Goal: Obtain resource: Download file/media

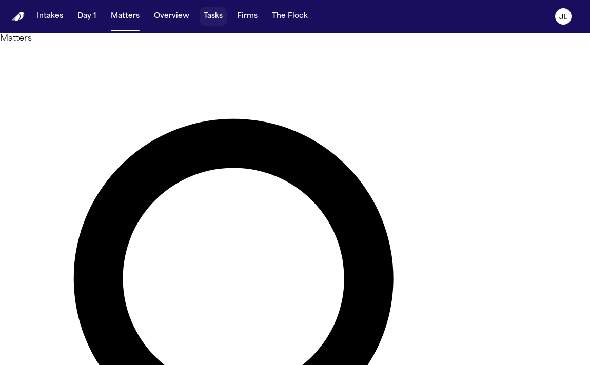
click at [210, 18] on button "Tasks" at bounding box center [213, 16] width 27 height 18
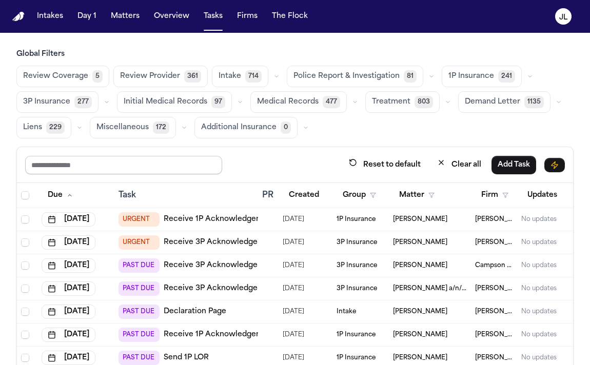
click at [89, 166] on input "text" at bounding box center [123, 165] width 197 height 18
type input "****"
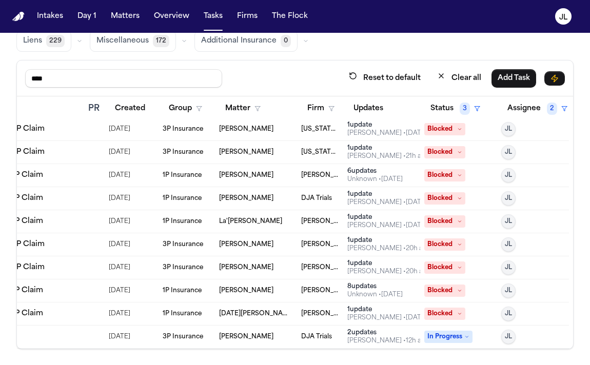
scroll to position [0, 174]
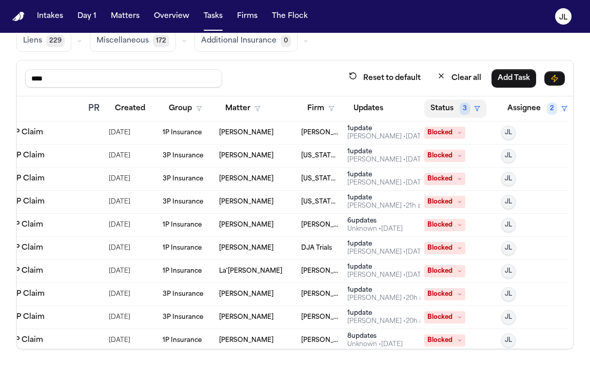
click at [450, 107] on button "Status 3" at bounding box center [455, 109] width 62 height 18
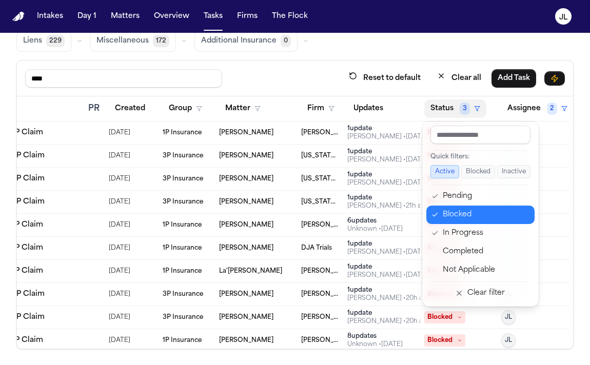
click at [437, 215] on icon "button" at bounding box center [435, 215] width 7 height 8
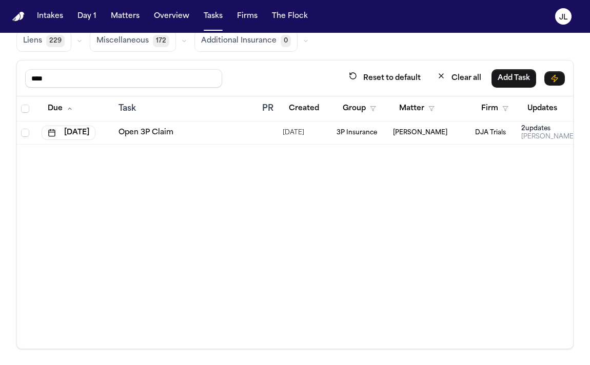
scroll to position [86, 0]
drag, startPoint x: 60, startPoint y: 76, endPoint x: 30, endPoint y: 76, distance: 30.3
click at [30, 76] on input "****" at bounding box center [123, 79] width 197 height 18
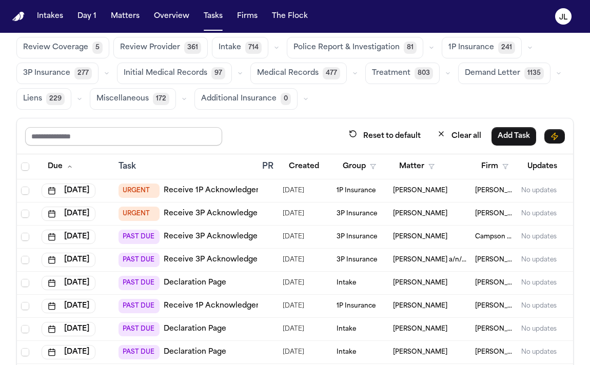
scroll to position [0, 0]
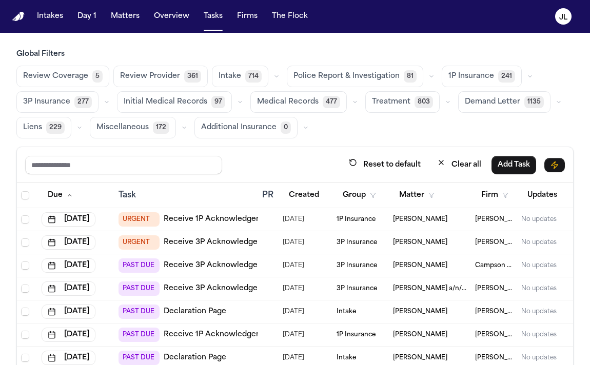
click at [122, 18] on button "Matters" at bounding box center [125, 16] width 37 height 18
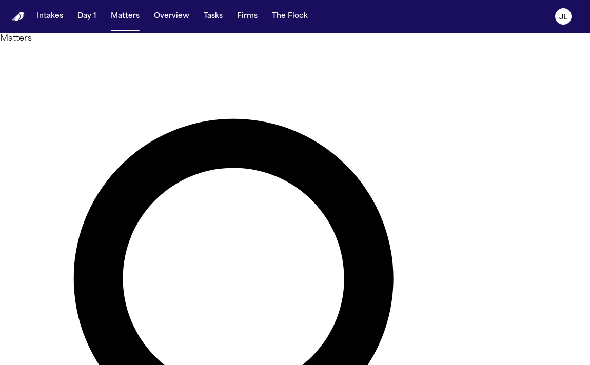
type input "*****"
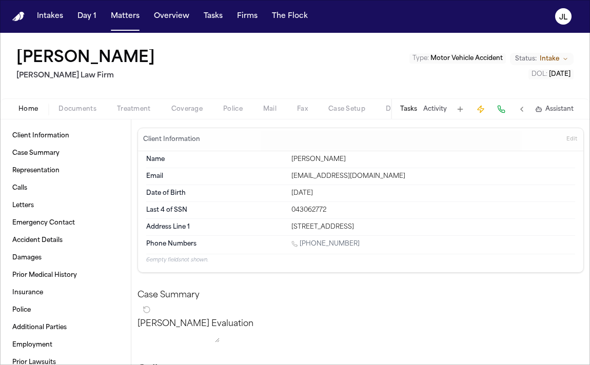
click at [72, 108] on span "Documents" at bounding box center [78, 109] width 38 height 8
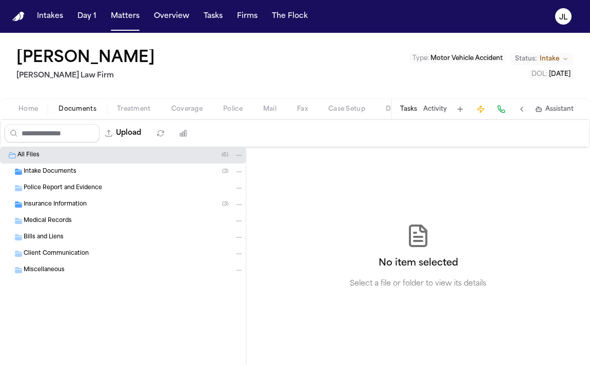
click at [57, 201] on span "Insurance Information" at bounding box center [55, 205] width 63 height 9
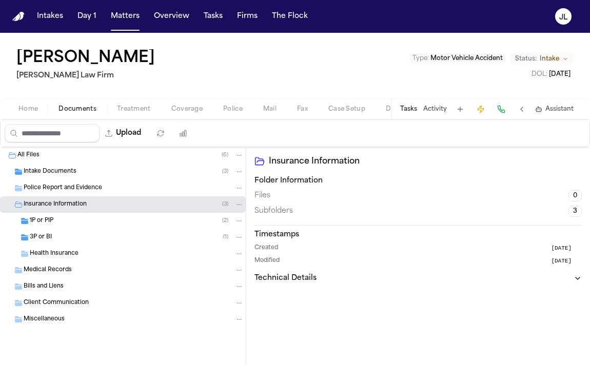
click at [52, 223] on span "1P or PIP" at bounding box center [42, 221] width 24 height 9
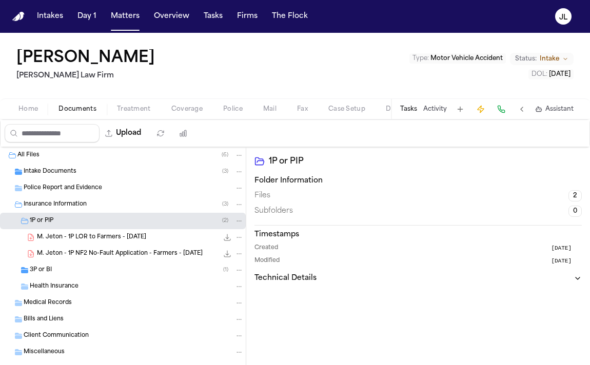
click at [51, 270] on span "3P or BI" at bounding box center [41, 270] width 22 height 9
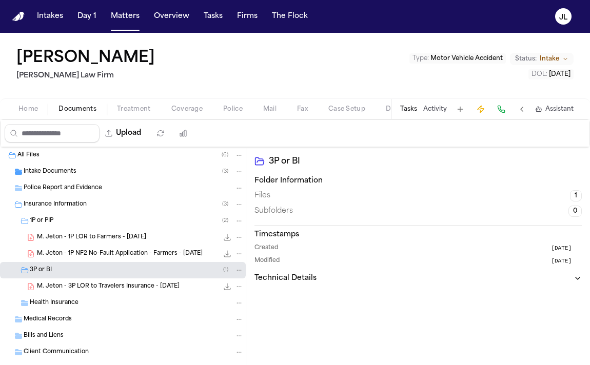
click at [98, 185] on span "Police Report and Evidence" at bounding box center [63, 188] width 79 height 9
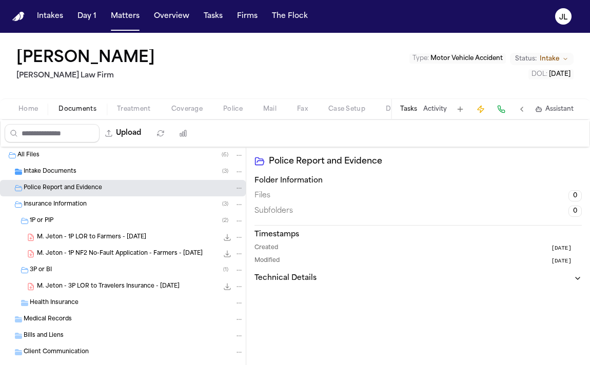
click at [98, 173] on div "Intake Documents ( 3 )" at bounding box center [134, 171] width 220 height 9
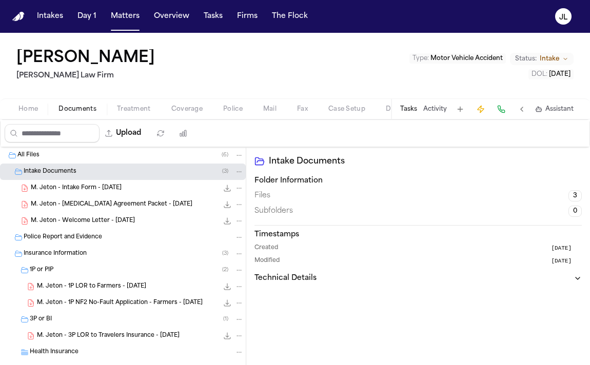
click at [89, 243] on div "Police Report and Evidence" at bounding box center [123, 237] width 246 height 16
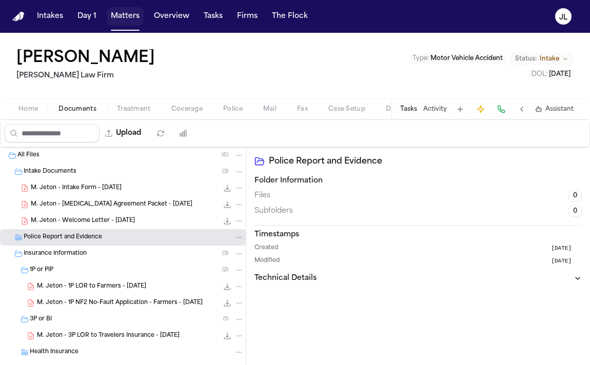
click at [130, 20] on button "Matters" at bounding box center [125, 16] width 37 height 18
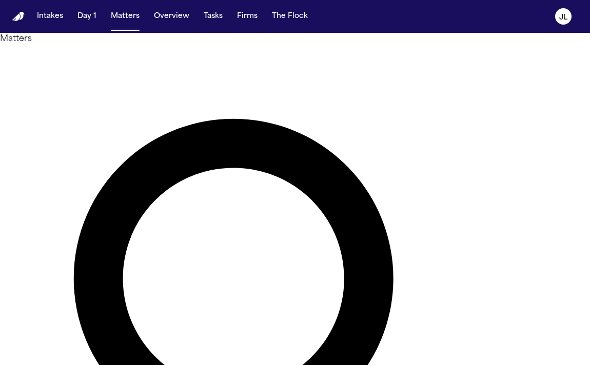
drag, startPoint x: 219, startPoint y: 59, endPoint x: 157, endPoint y: 56, distance: 62.6
click at [157, 57] on div "Matters ***** Overview Add Matter" at bounding box center [295, 346] width 590 height 627
type input "********"
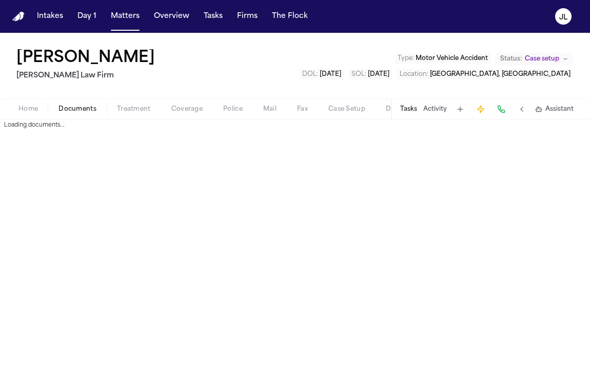
click at [71, 113] on span "Documents" at bounding box center [78, 109] width 38 height 8
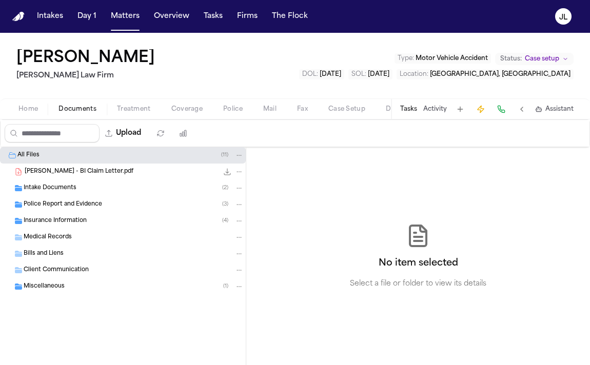
click at [65, 203] on span "Police Report and Evidence" at bounding box center [63, 205] width 79 height 9
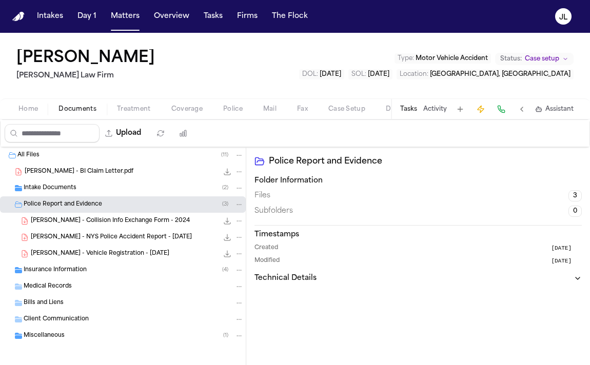
click at [226, 238] on icon "File: J. Gonzalez - NYS Police Accident Report - 8.6.25" at bounding box center [227, 237] width 8 height 8
click at [66, 275] on div "Insurance Information ( 4 )" at bounding box center [123, 270] width 246 height 16
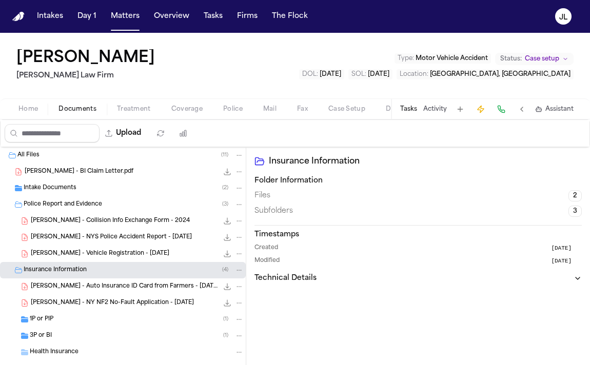
click at [52, 319] on span "1P or PIP" at bounding box center [42, 320] width 24 height 9
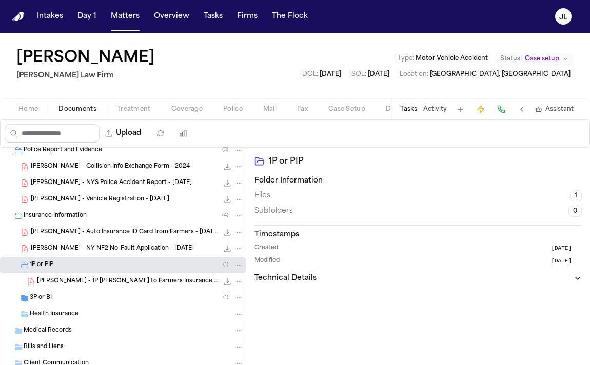
scroll to position [55, 0]
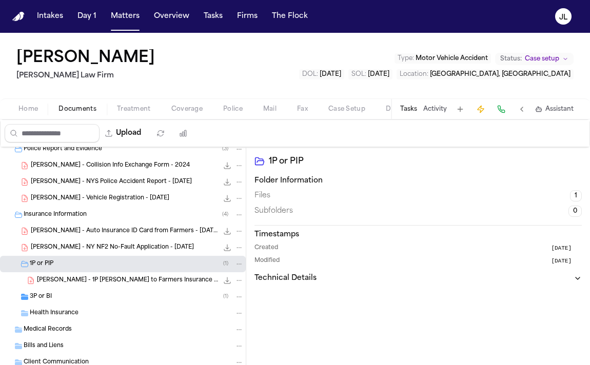
click at [57, 298] on div "3P or BI ( 1 )" at bounding box center [137, 297] width 214 height 9
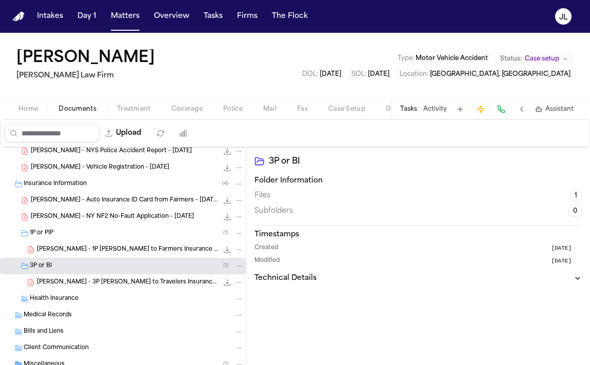
scroll to position [118, 0]
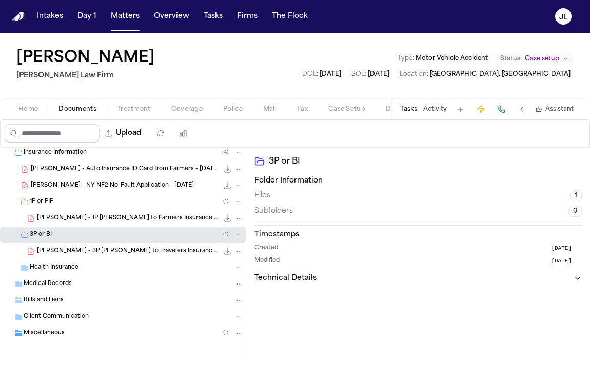
click at [227, 252] on icon "File: J. Gonzalez - 3P LOR to Travelers Insurance - 8.20.25" at bounding box center [227, 251] width 7 height 7
click at [85, 260] on div "Health Insurance" at bounding box center [123, 268] width 246 height 16
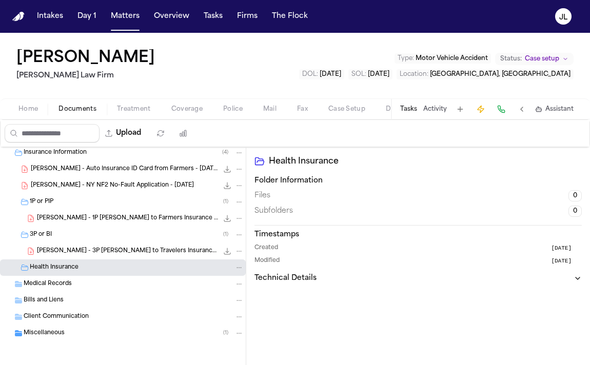
click at [85, 257] on div "[PERSON_NAME] - 3P [PERSON_NAME] to Travelers Insurance - [DATE] 136.4 KB • PDF" at bounding box center [123, 251] width 246 height 16
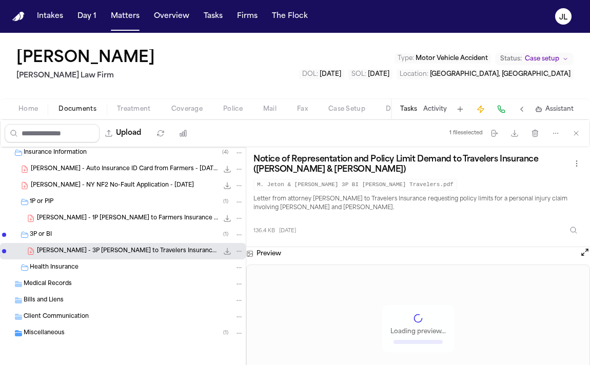
click at [88, 222] on span "[PERSON_NAME] - 1P [PERSON_NAME] to Farmers Insurance - [DATE]" at bounding box center [127, 219] width 181 height 9
